Goal: Task Accomplishment & Management: Use online tool/utility

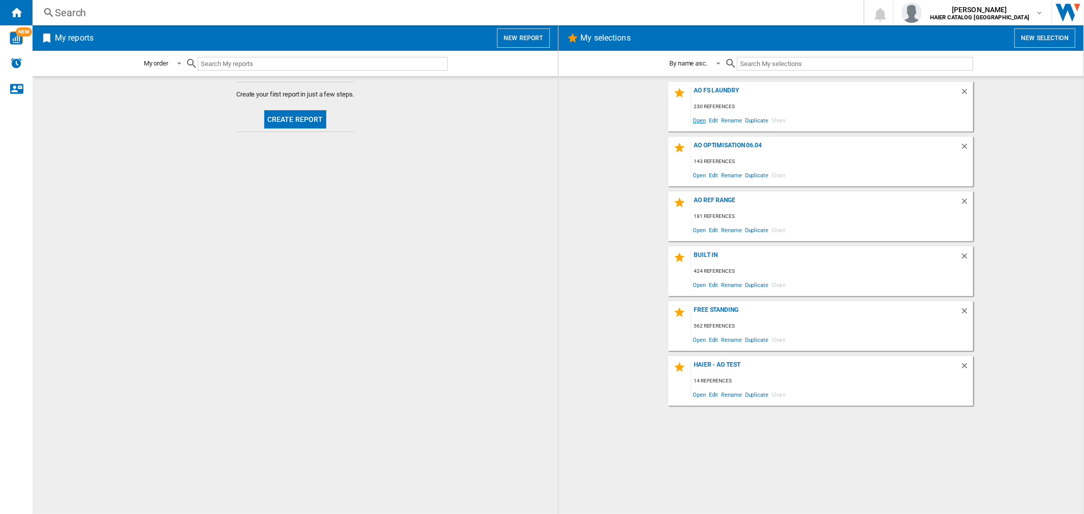
click at [700, 118] on span "Open" at bounding box center [699, 120] width 16 height 14
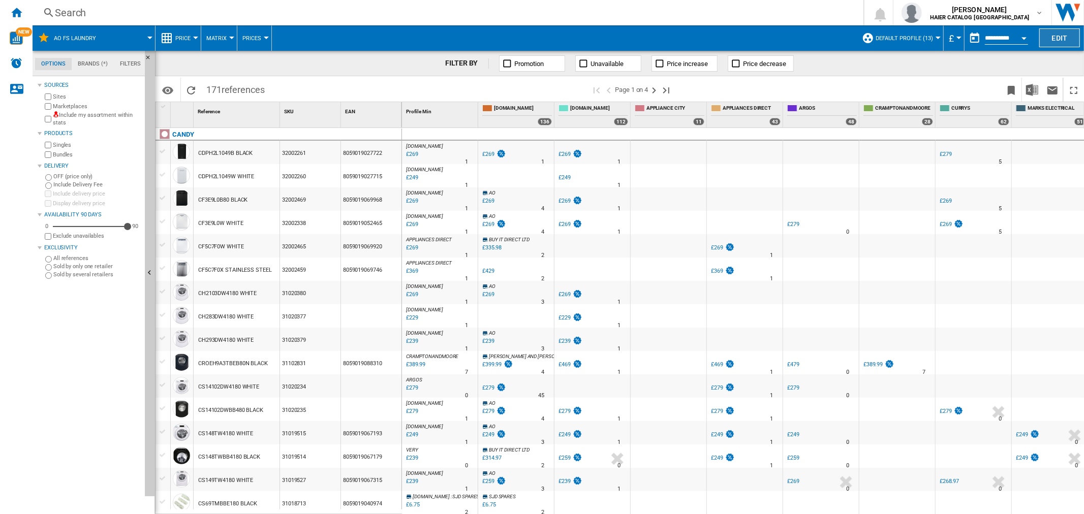
click at [1045, 34] on button "Edit" at bounding box center [1059, 37] width 41 height 19
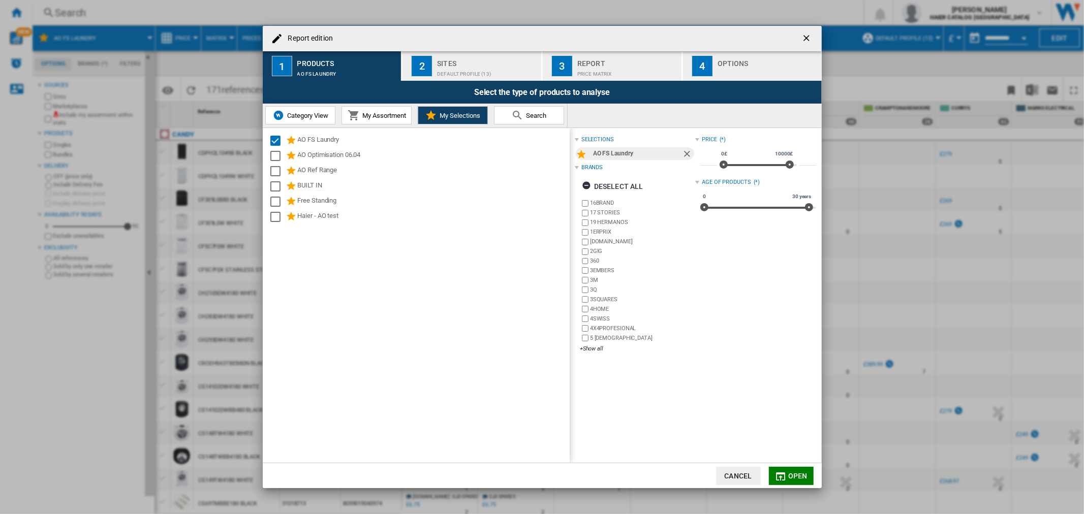
click at [621, 71] on div "Price Matrix" at bounding box center [627, 71] width 100 height 11
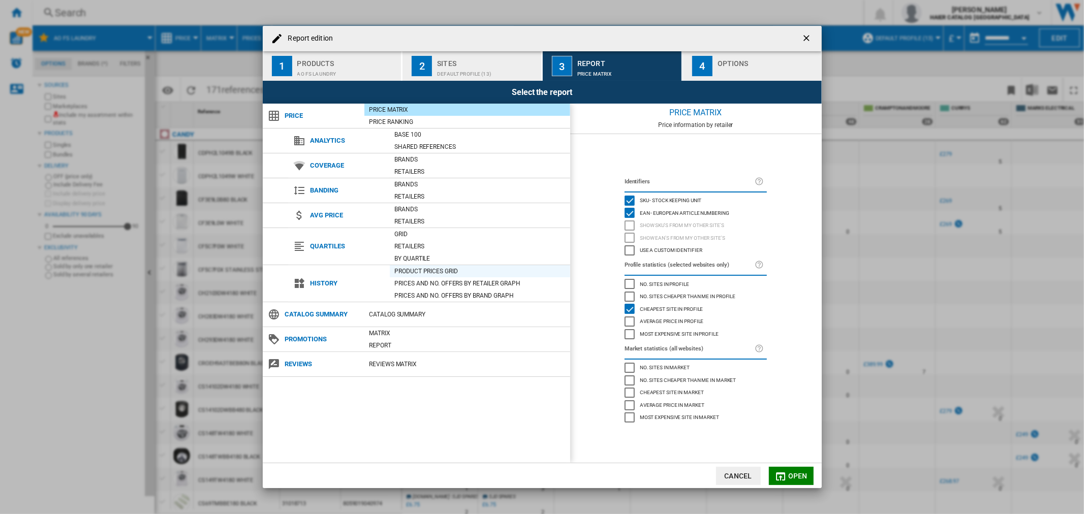
click at [434, 272] on div "Product prices grid" at bounding box center [480, 271] width 180 height 10
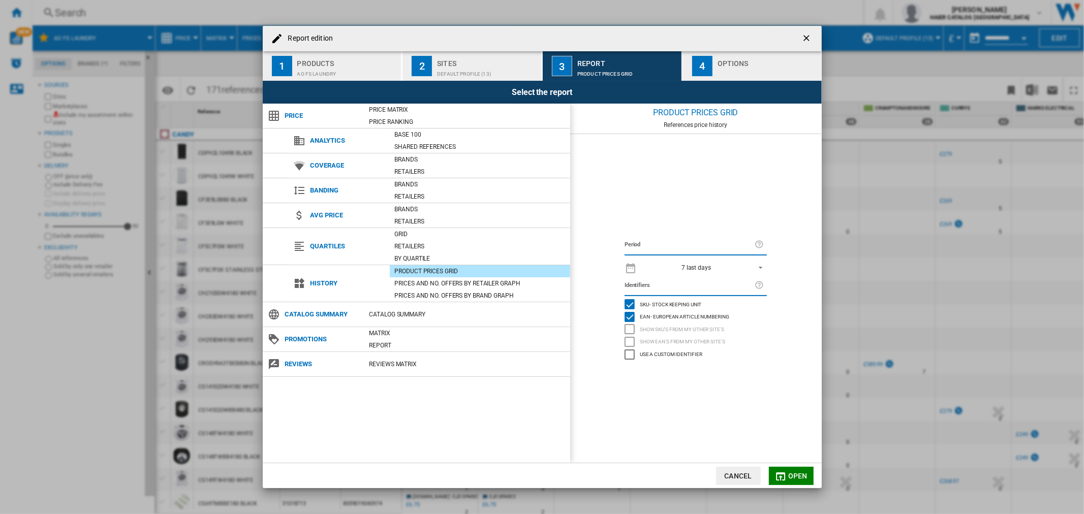
click at [687, 270] on div "7 last days" at bounding box center [696, 267] width 29 height 7
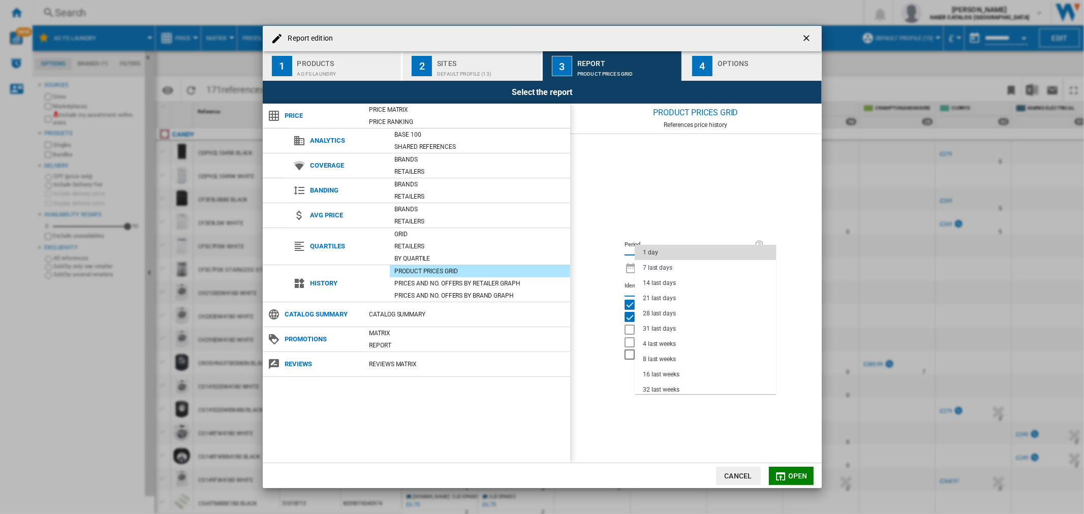
click at [668, 255] on md-option "1 day" at bounding box center [705, 252] width 141 height 15
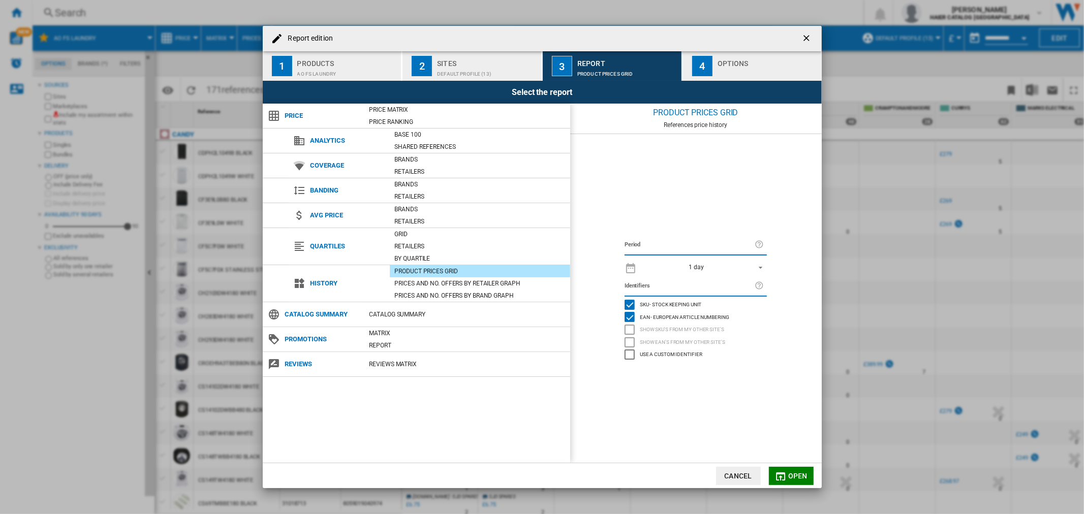
click at [796, 475] on span "Open" at bounding box center [797, 476] width 19 height 8
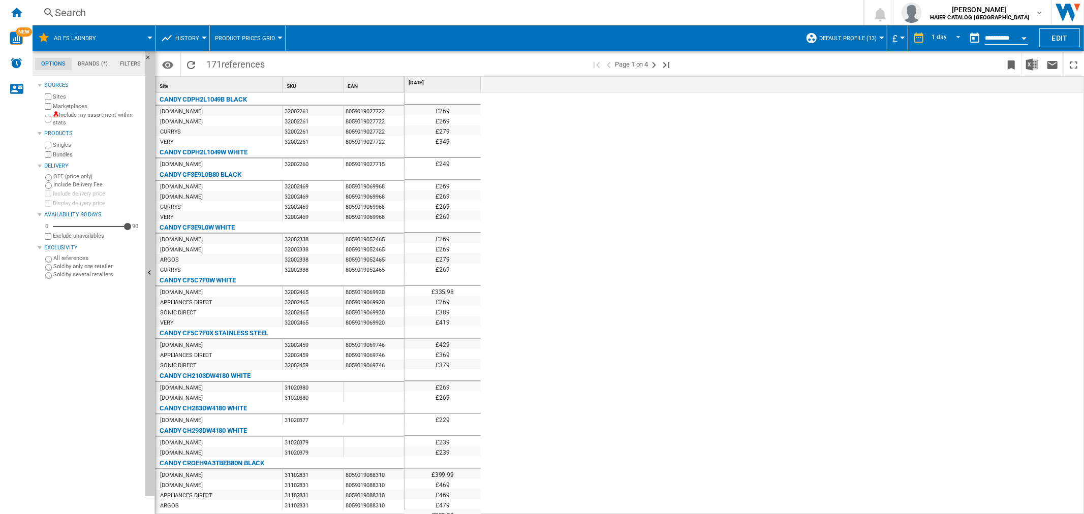
click at [1028, 41] on button "Open calendar" at bounding box center [1024, 36] width 18 height 18
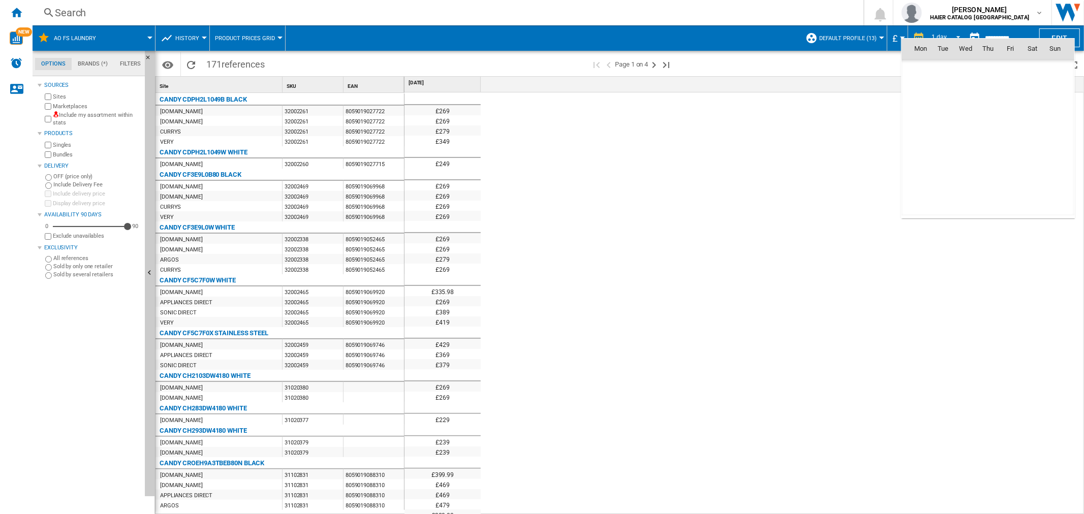
scroll to position [4849, 0]
click at [986, 136] on span "21" at bounding box center [988, 138] width 20 height 20
type input "**********"
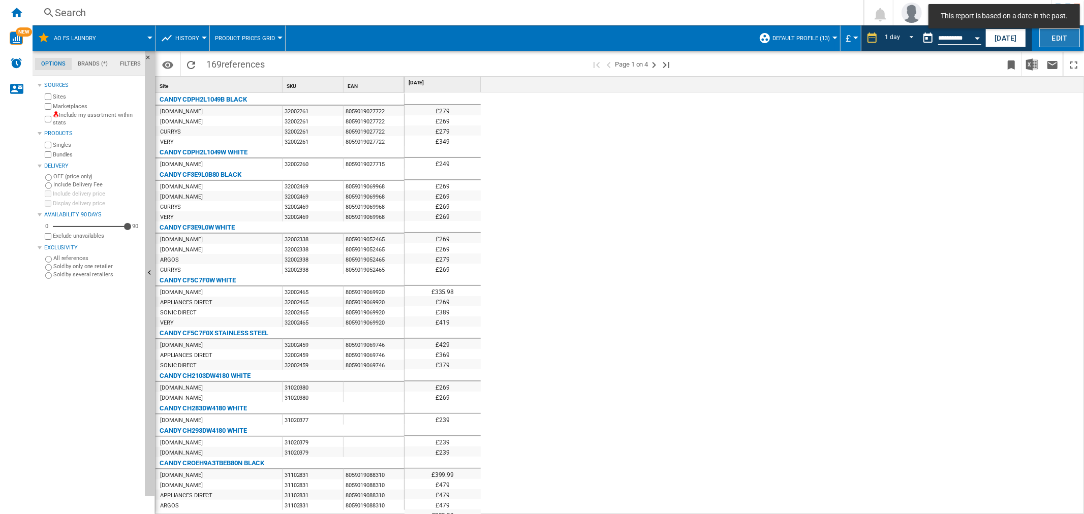
click at [1052, 35] on button "Edit" at bounding box center [1059, 37] width 41 height 19
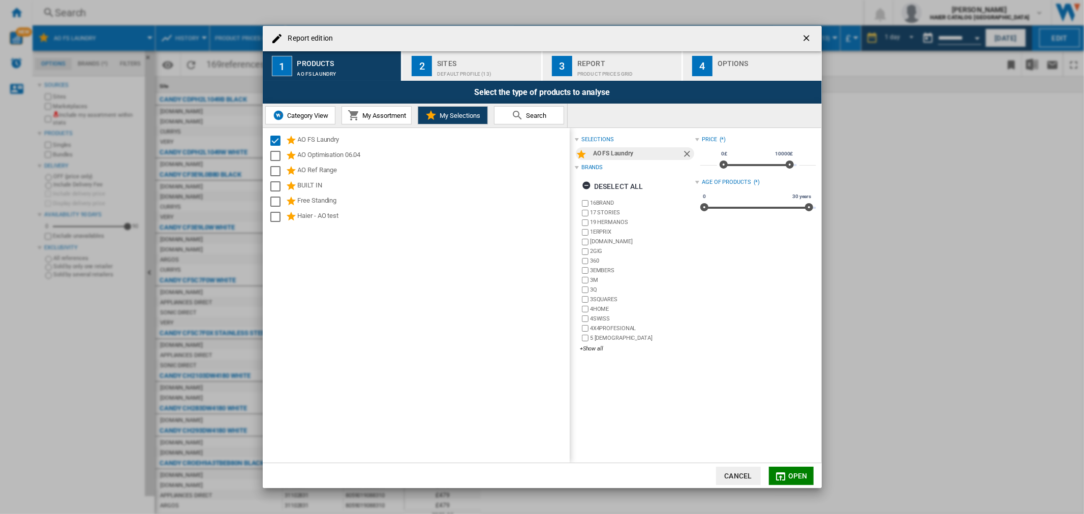
click at [610, 72] on div "Product prices grid" at bounding box center [627, 71] width 100 height 11
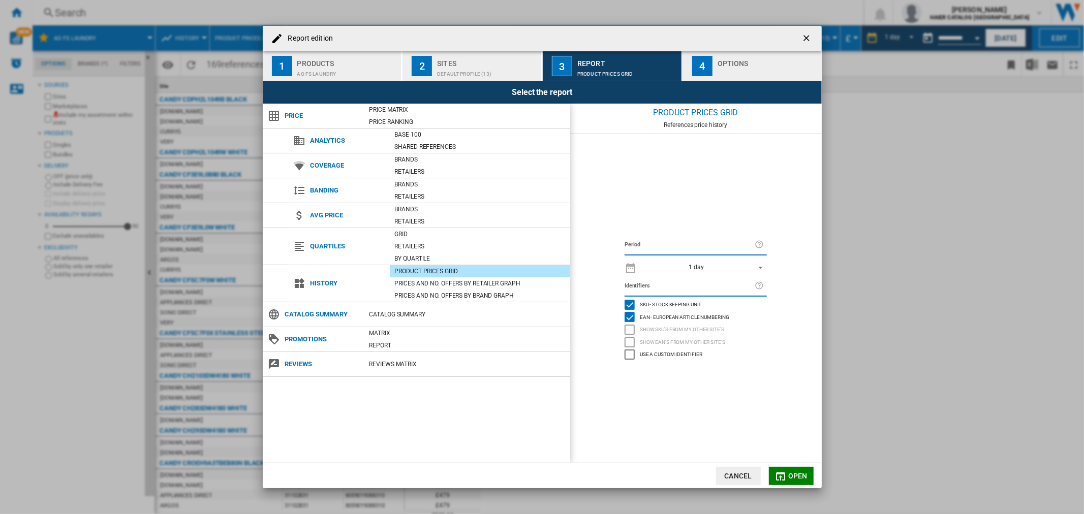
click at [785, 476] on md-icon "Report edition ..." at bounding box center [781, 477] width 12 height 12
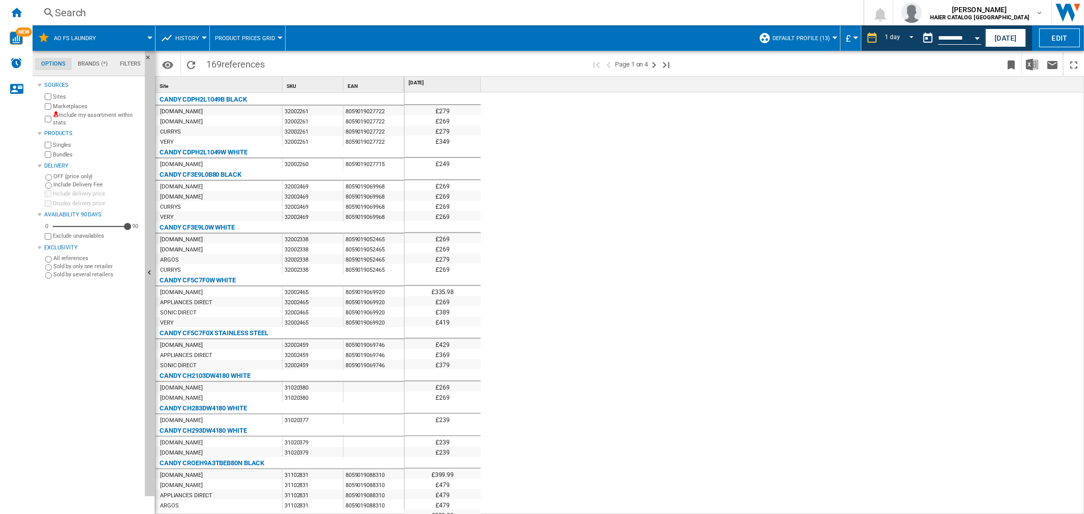
click at [85, 11] on div "Search" at bounding box center [446, 13] width 782 height 14
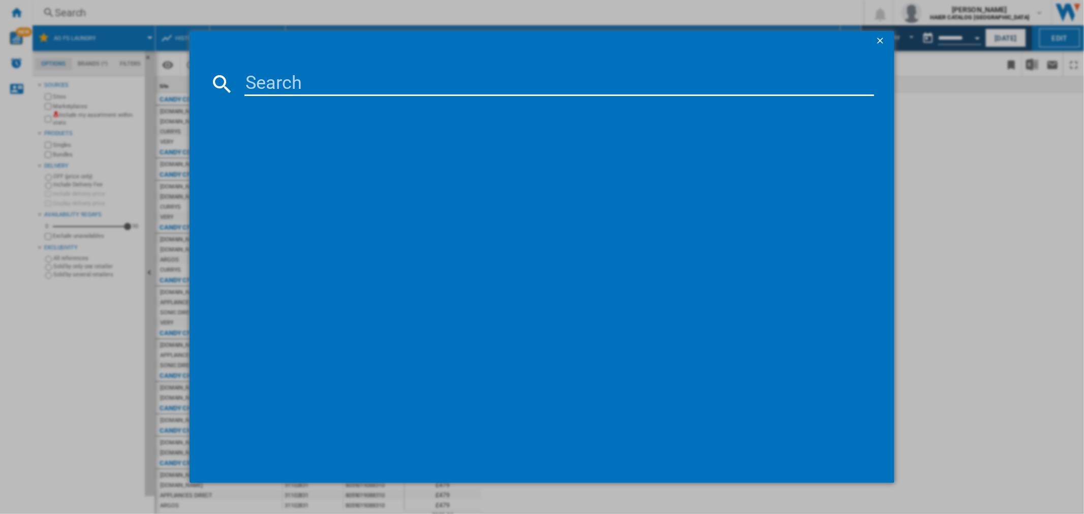
drag, startPoint x: 974, startPoint y: 122, endPoint x: 974, endPoint y: 114, distance: 8.1
click at [974, 119] on div at bounding box center [542, 257] width 1084 height 514
click at [878, 42] on ng-md-icon "getI18NText('BUTTONS.CLOSE_DIALOG')" at bounding box center [881, 42] width 12 height 12
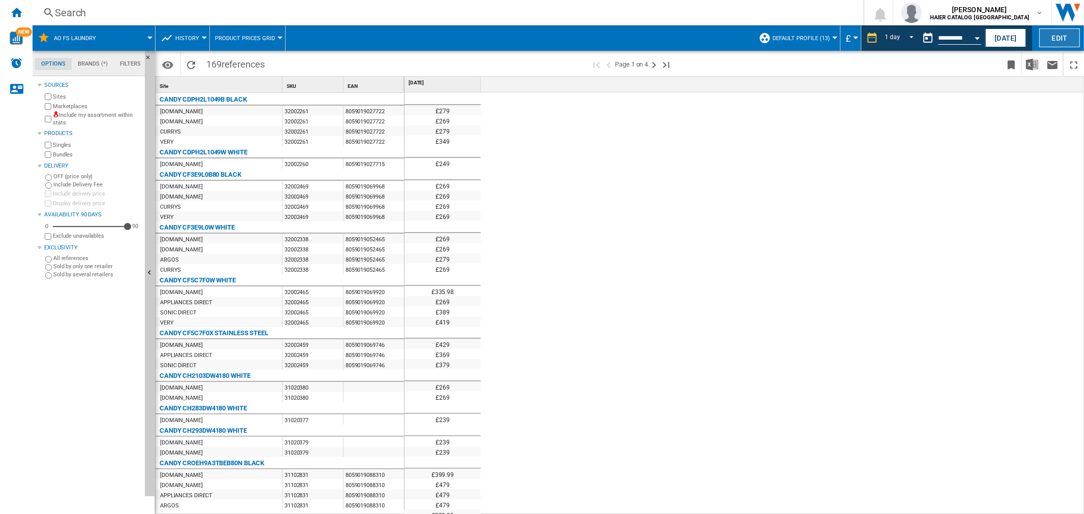
click at [1073, 38] on button "Edit" at bounding box center [1059, 37] width 41 height 19
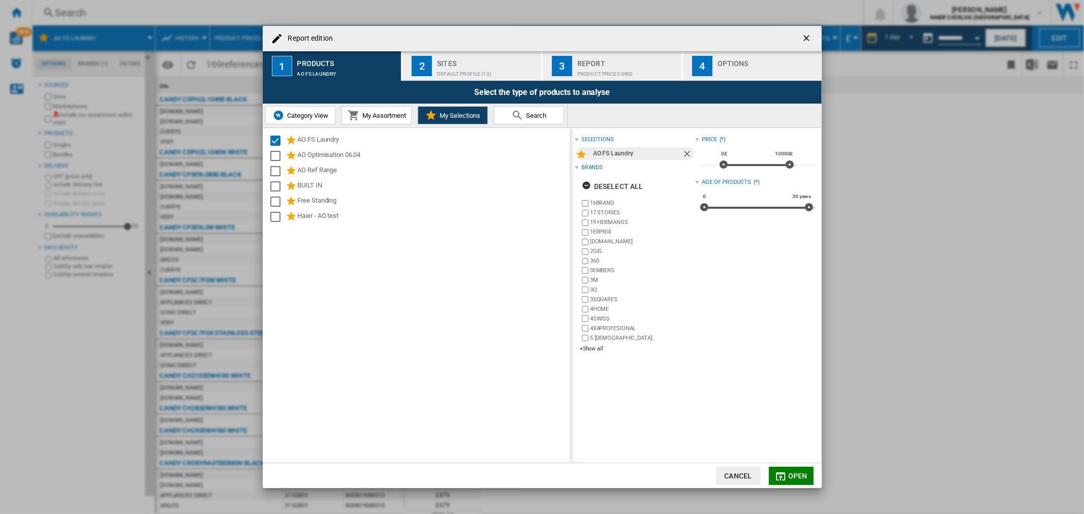
click at [450, 66] on div "Default profile (13)" at bounding box center [487, 71] width 100 height 11
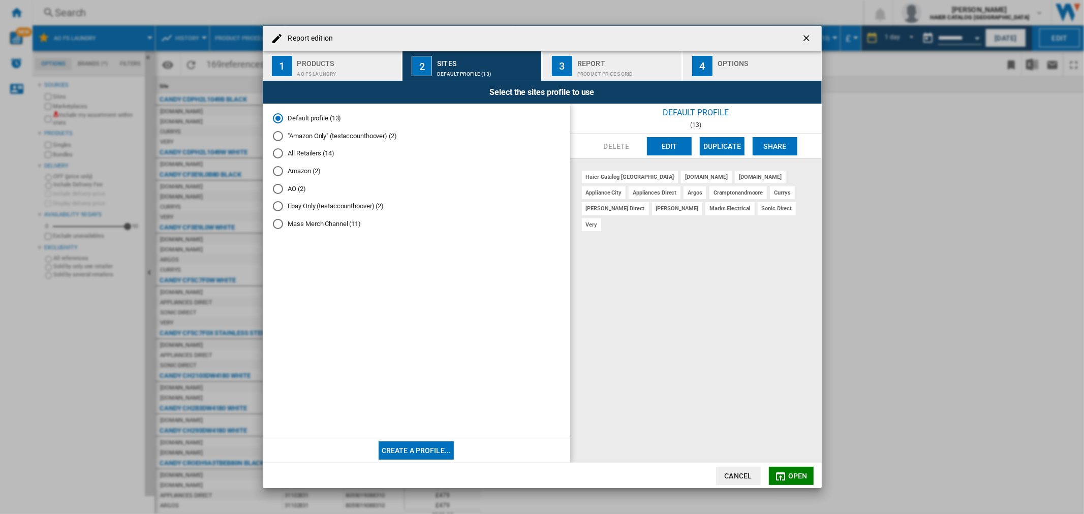
click at [298, 192] on md-radio-button "AO (2)" at bounding box center [416, 189] width 287 height 10
click at [801, 475] on span "Open" at bounding box center [797, 476] width 19 height 8
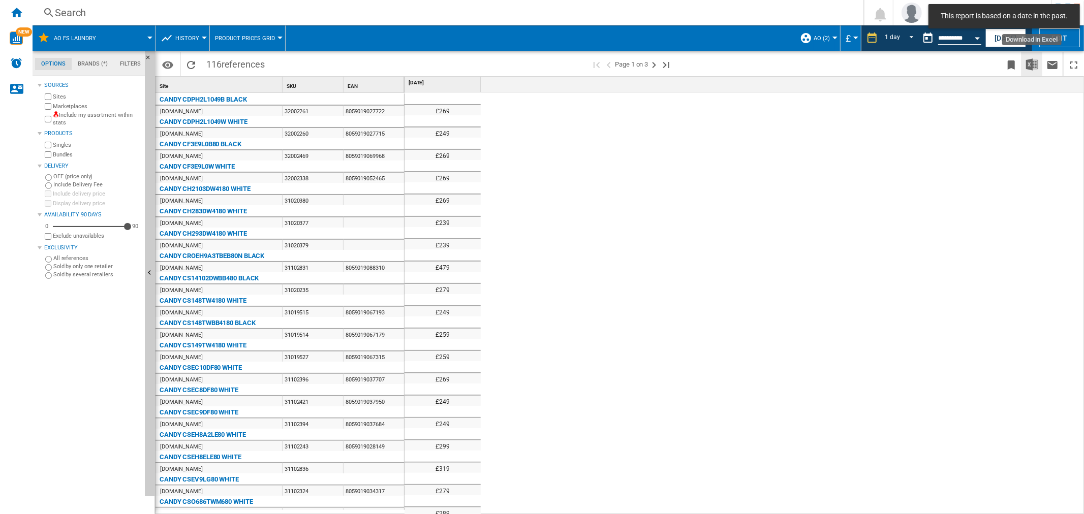
click at [1033, 64] on img "Download in Excel" at bounding box center [1032, 64] width 12 height 12
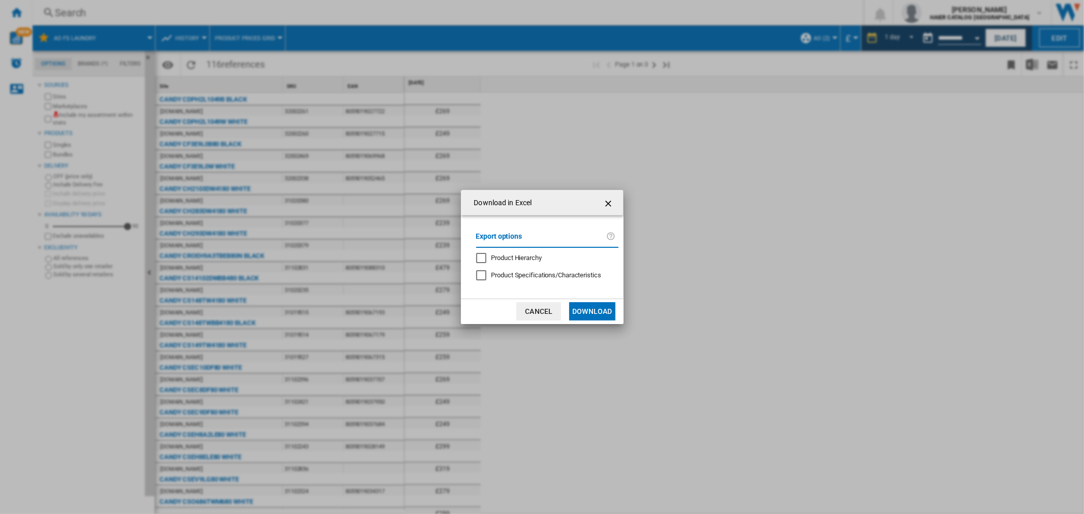
click at [590, 312] on button "Download" at bounding box center [592, 311] width 46 height 18
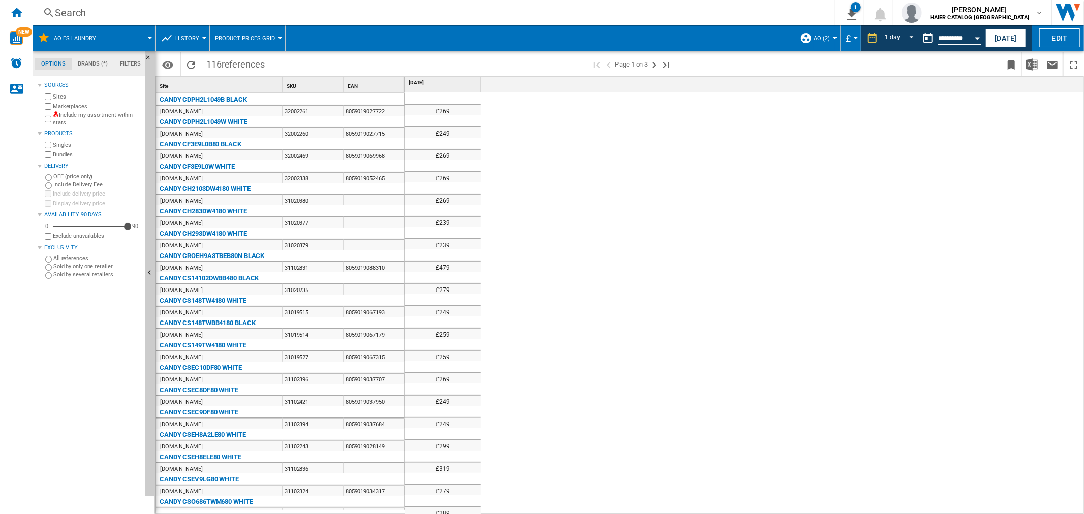
click at [115, 11] on div "Search" at bounding box center [432, 13] width 754 height 14
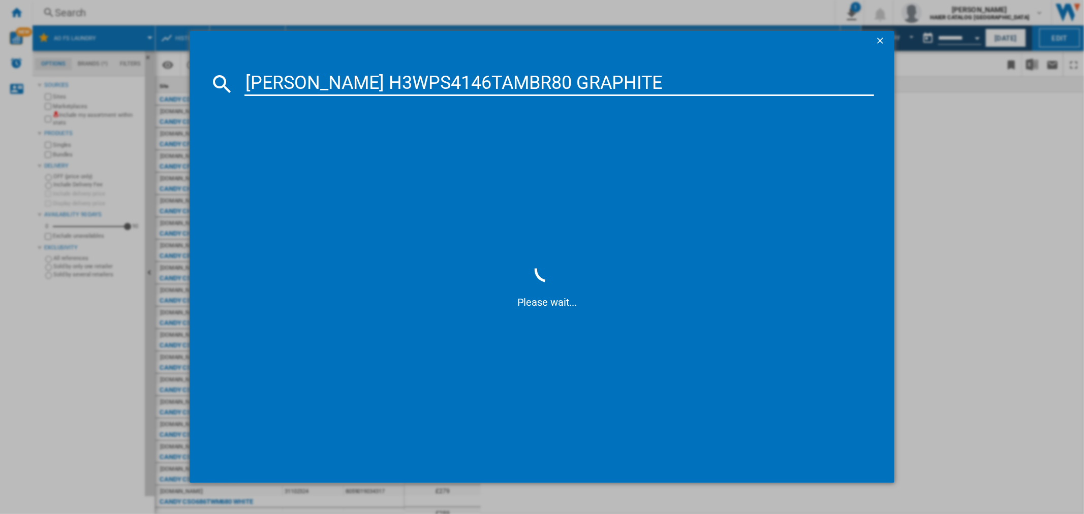
type input "[PERSON_NAME] H3WPS4146TAMBR80 GRAPHITE"
click at [362, 148] on div "[PERSON_NAME] H3WPS4146TAMBR80 GRAPHITE" at bounding box center [548, 150] width 619 height 10
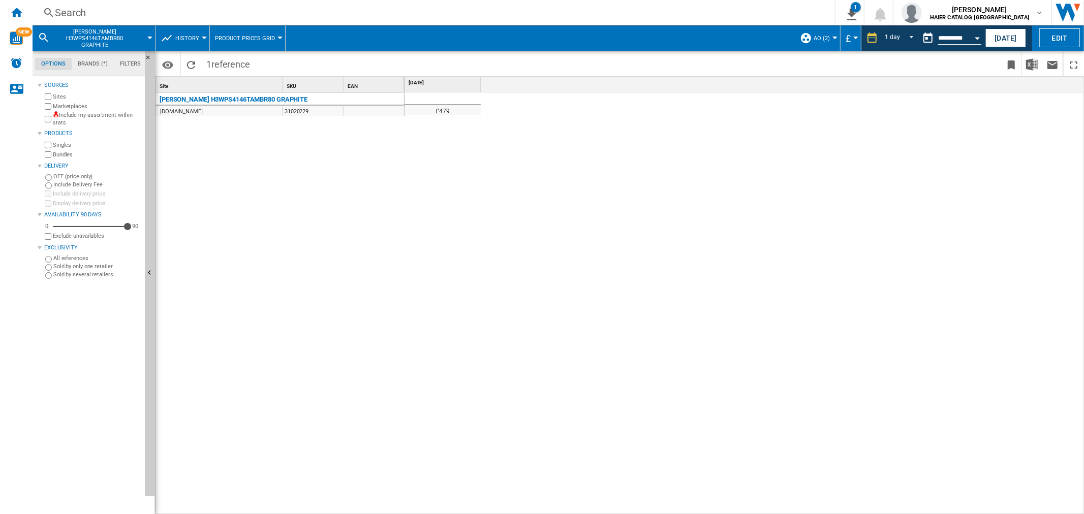
click at [53, 9] on ng-md-icon at bounding box center [49, 13] width 12 height 13
click at [93, 7] on div "Search" at bounding box center [432, 13] width 754 height 14
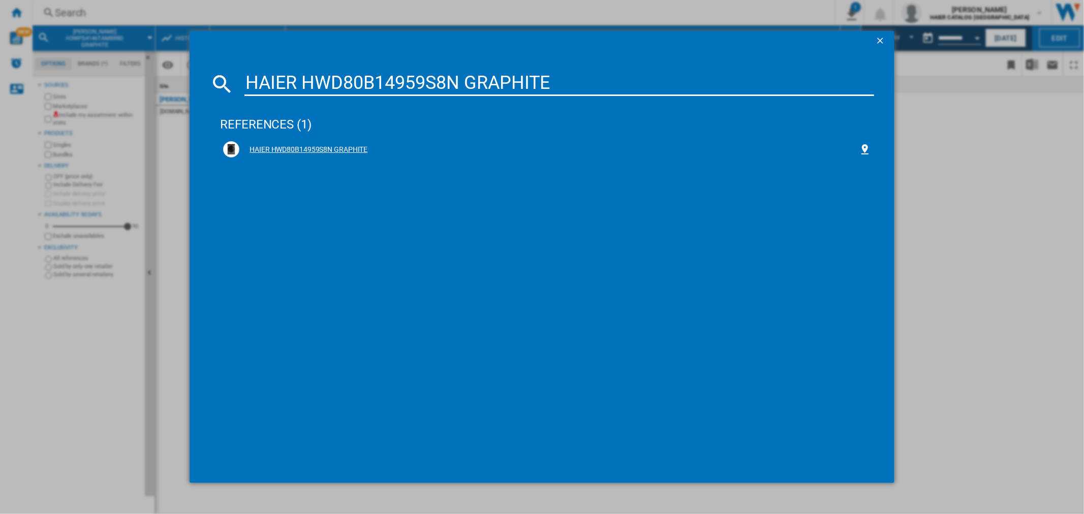
type input "HAIER HWD80B14959S8N GRAPHITE"
click at [332, 149] on div "HAIER HWD80B14959S8N GRAPHITE" at bounding box center [548, 150] width 619 height 10
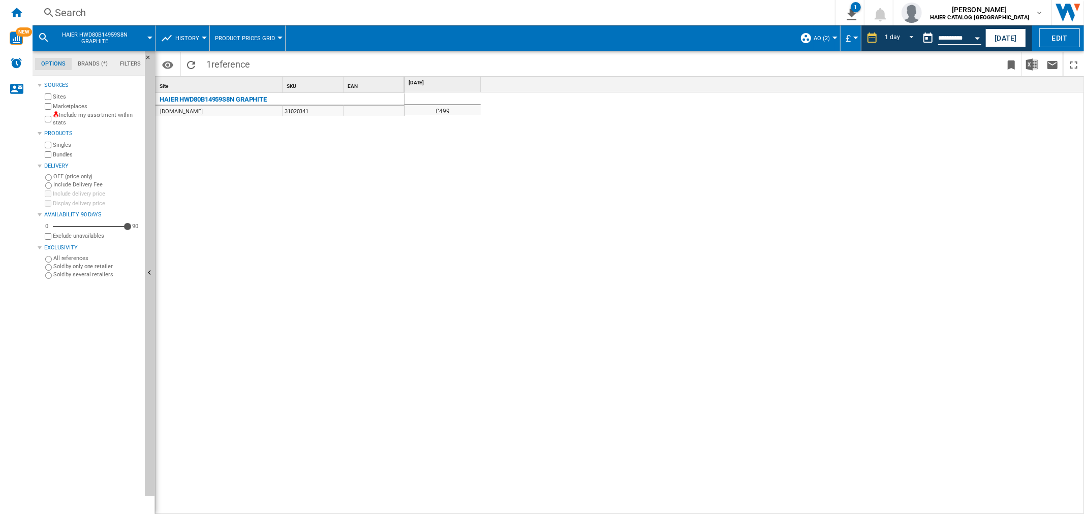
click at [84, 21] on div "Search Search 0 1 AO FS Laundry/No characteristic/No brand [Product prices grid…" at bounding box center [559, 12] width 1052 height 25
click at [85, 11] on div "Search" at bounding box center [432, 13] width 754 height 14
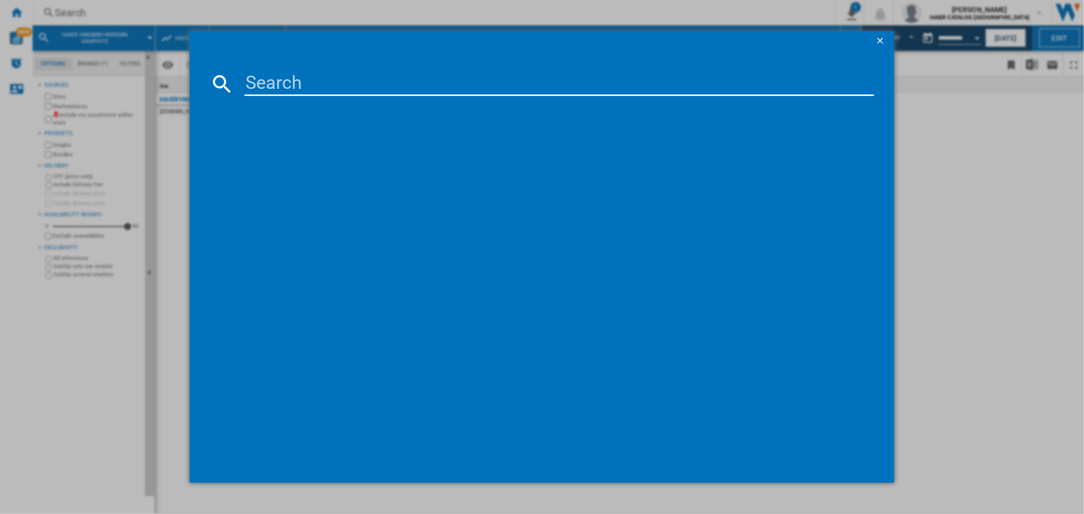
click at [312, 93] on input at bounding box center [558, 84] width 629 height 24
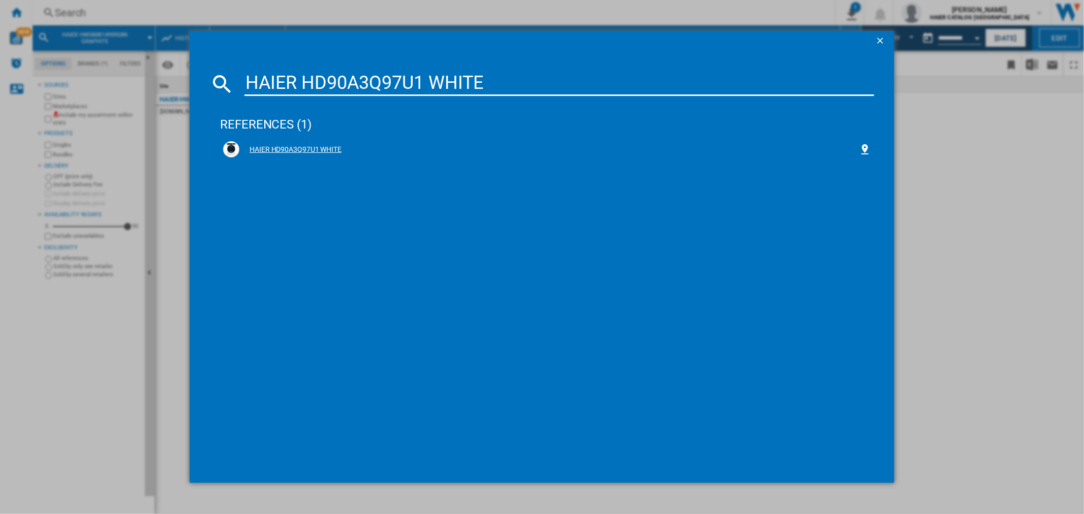
type input "HAIER HD90A3Q97U1 WHITE"
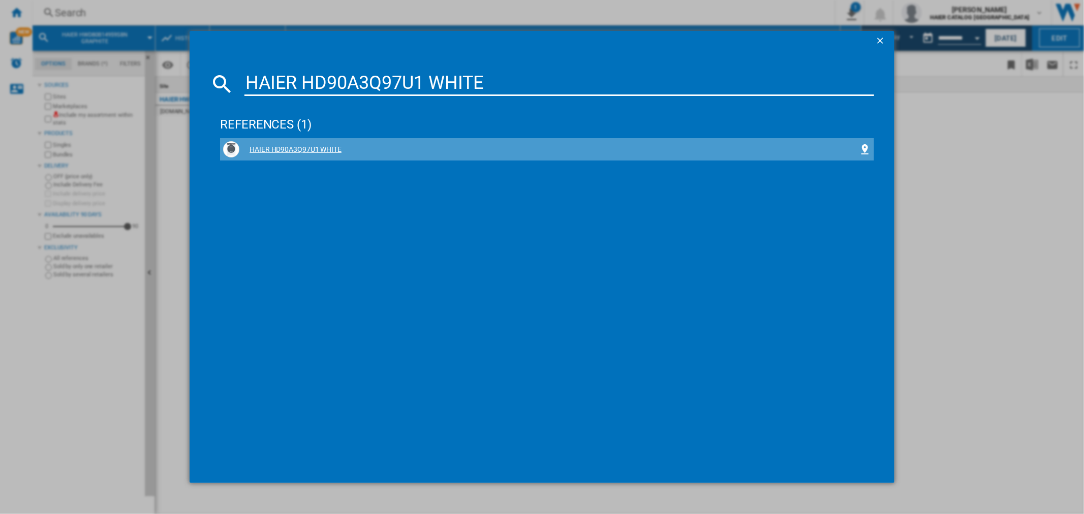
click at [334, 146] on div "HAIER HD90A3Q97U1 WHITE" at bounding box center [548, 150] width 619 height 10
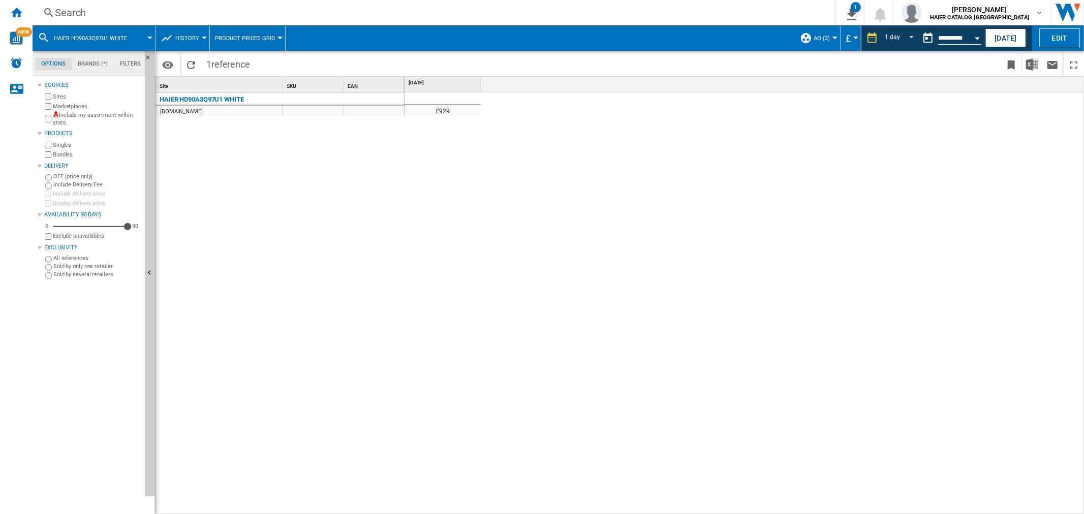
click at [69, 7] on div "Search" at bounding box center [432, 13] width 754 height 14
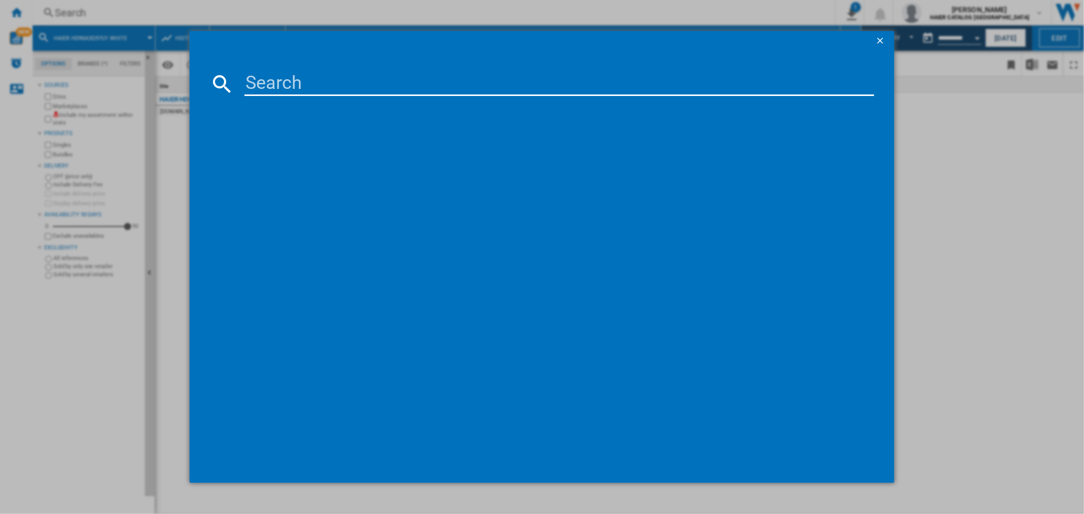
click at [298, 89] on input at bounding box center [558, 84] width 629 height 24
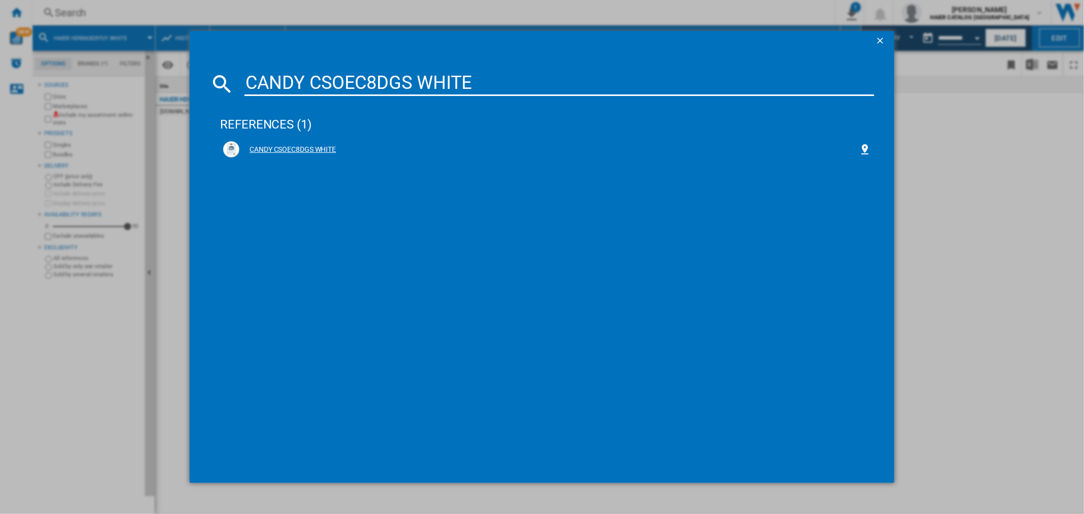
type input "CANDY CSOEC8DGS WHITE"
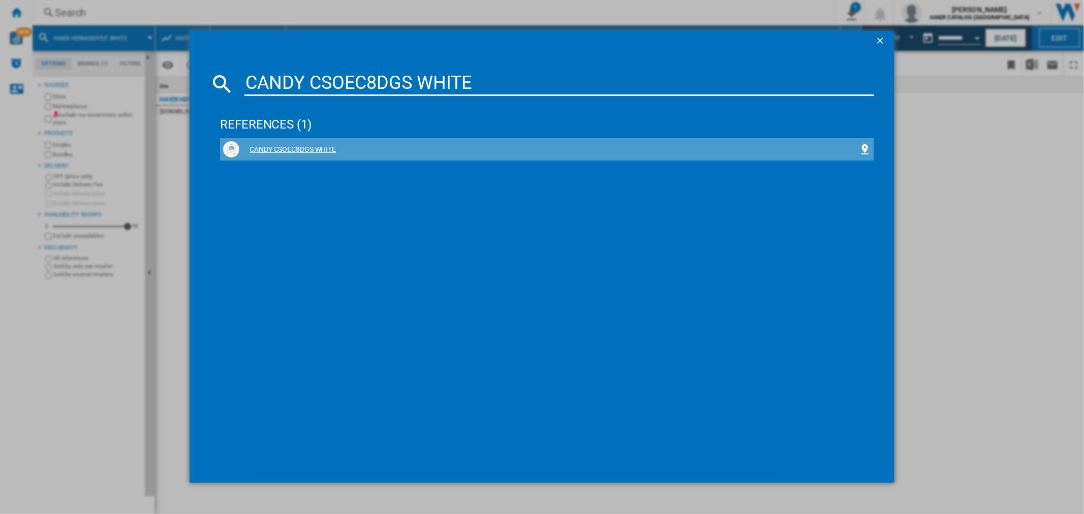
click at [321, 150] on div "CANDY CSOEC8DGS WHITE" at bounding box center [548, 150] width 619 height 10
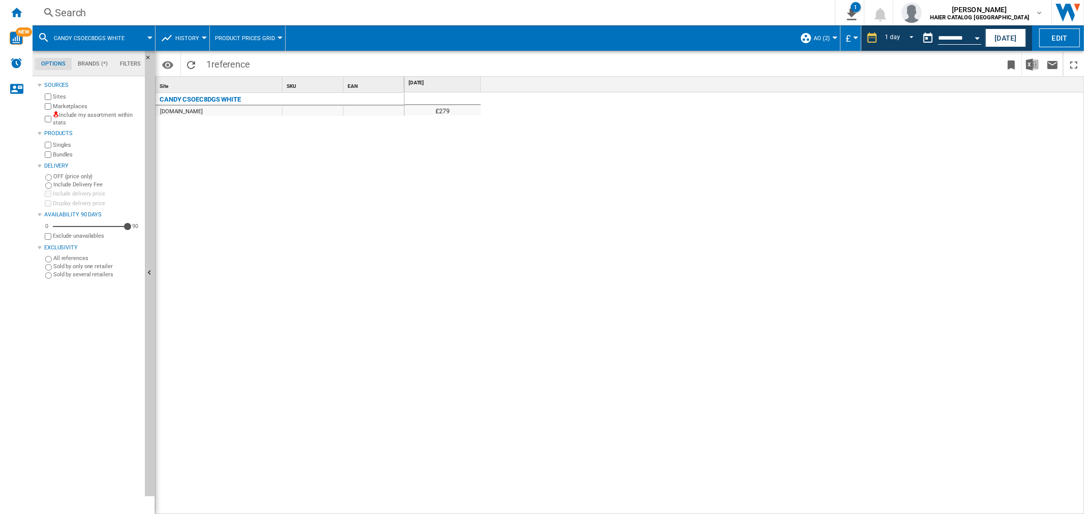
click at [85, 1] on div "Search Search 0 1 AO FS Laundry/No characteristic/No brand [Product prices grid…" at bounding box center [559, 12] width 1052 height 25
click at [75, 12] on div "Search" at bounding box center [432, 13] width 754 height 14
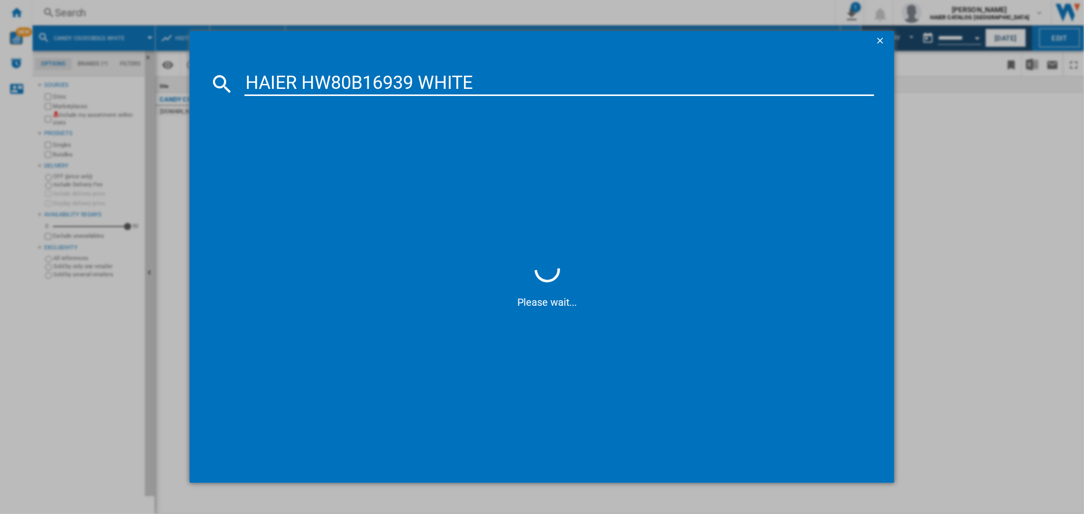
type input "HAIER HW80B16939 WHITE"
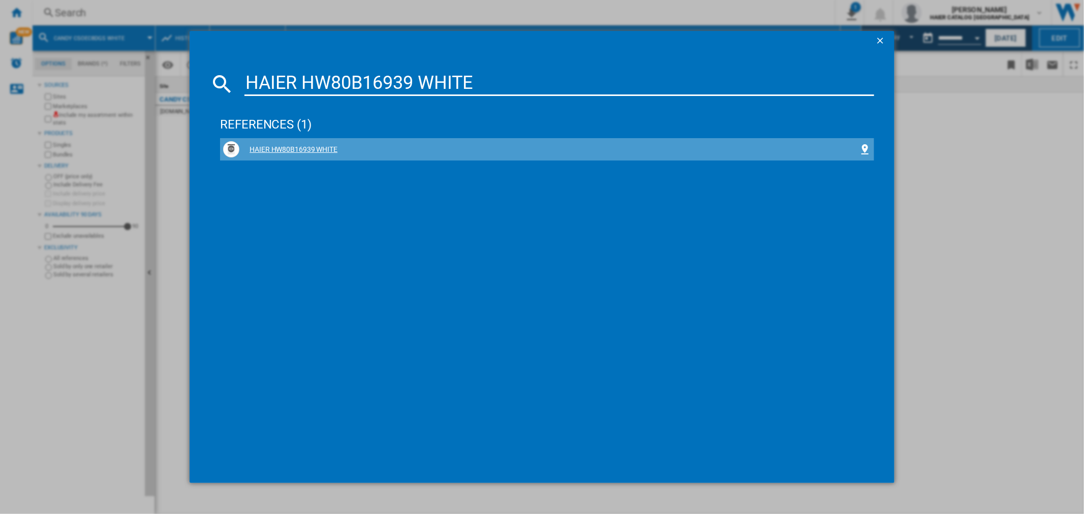
drag, startPoint x: 308, startPoint y: 150, endPoint x: 451, endPoint y: 2, distance: 206.3
click at [308, 150] on div "HAIER HW80B16939 WHITE" at bounding box center [548, 150] width 619 height 10
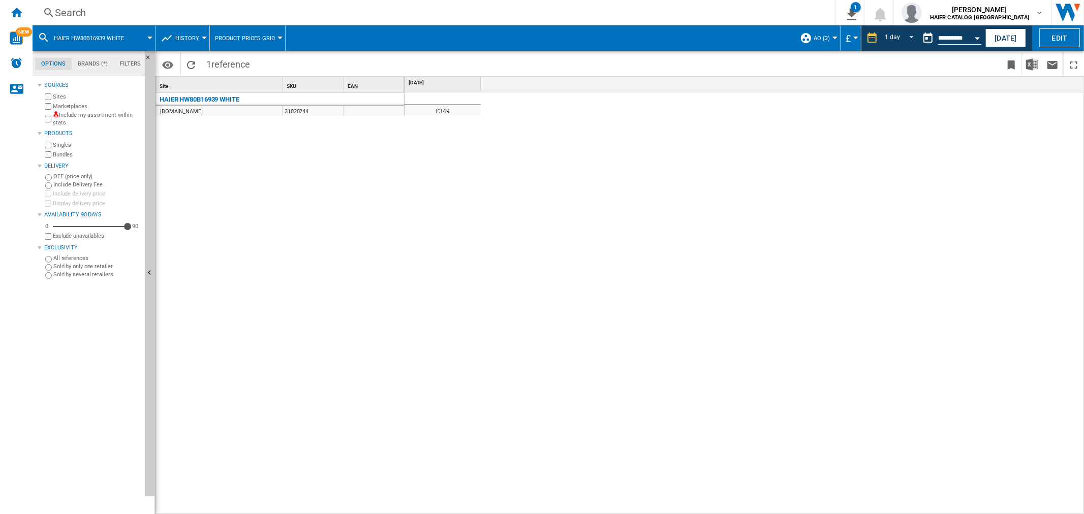
click at [82, 8] on div "Search" at bounding box center [432, 13] width 754 height 14
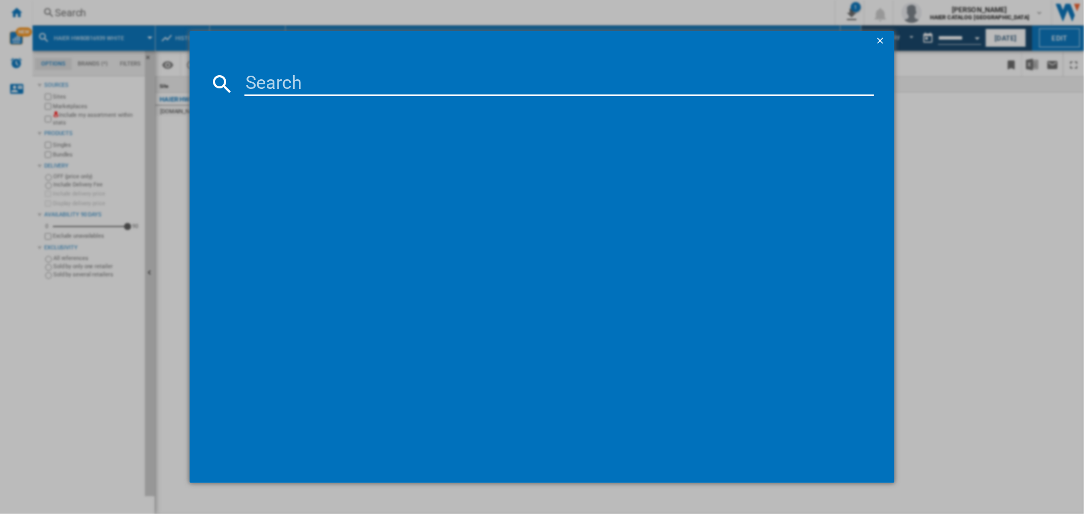
click at [303, 93] on input at bounding box center [558, 84] width 629 height 24
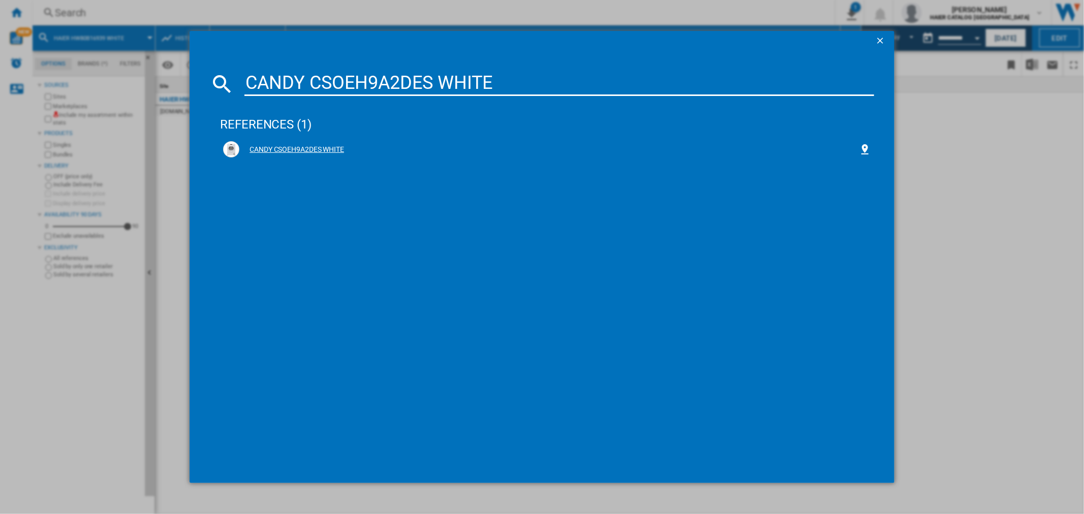
type input "CANDY CSOEH9A2DES WHITE"
click at [331, 150] on div "CANDY CSOEH9A2DES WHITE" at bounding box center [548, 150] width 619 height 10
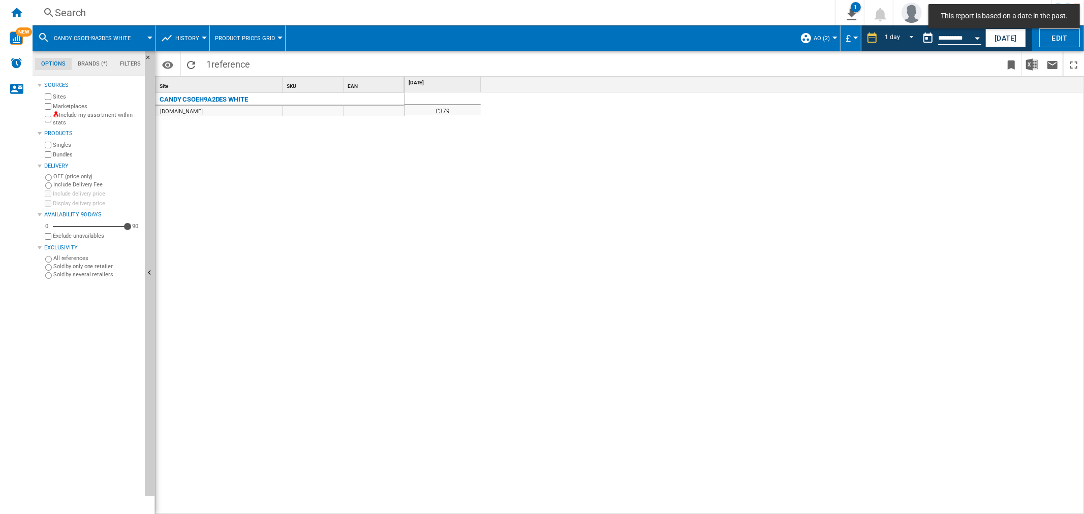
click at [97, 12] on div "Search" at bounding box center [432, 13] width 754 height 14
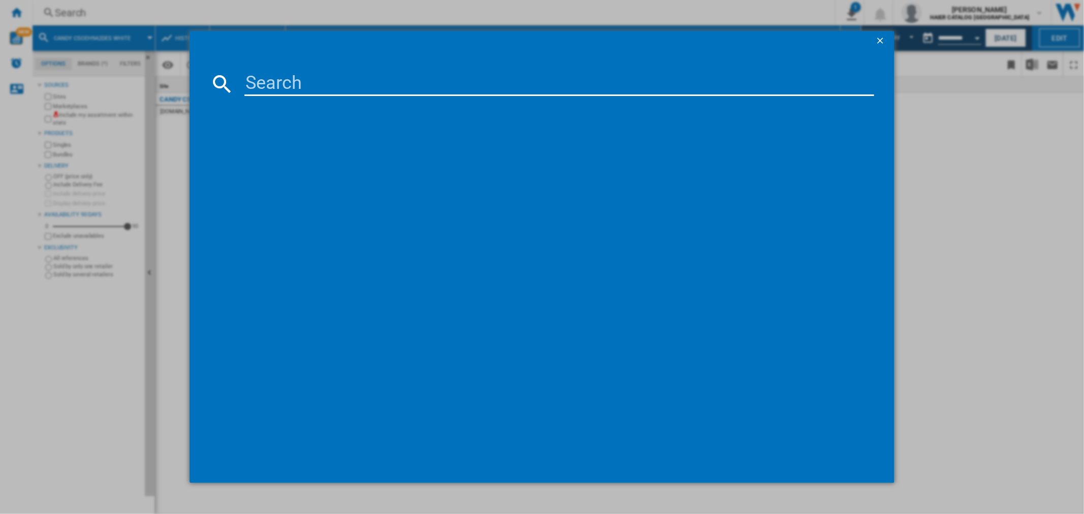
click at [303, 87] on input at bounding box center [558, 84] width 629 height 24
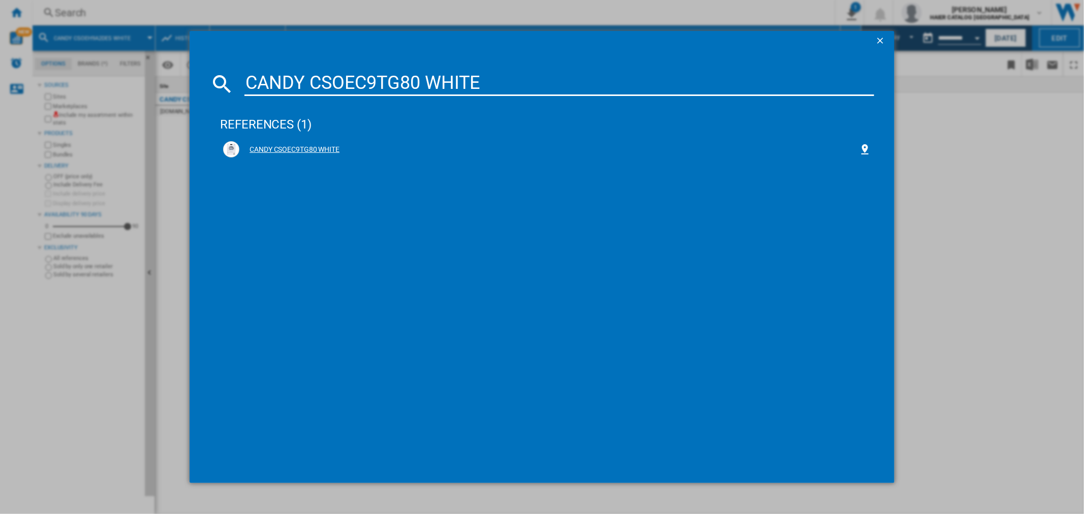
type input "CANDY CSOEC9TG80 WHITE"
click at [329, 146] on div "CANDY CSOEC9TG80 WHITE" at bounding box center [548, 150] width 619 height 10
